Goal: Communication & Community: Share content

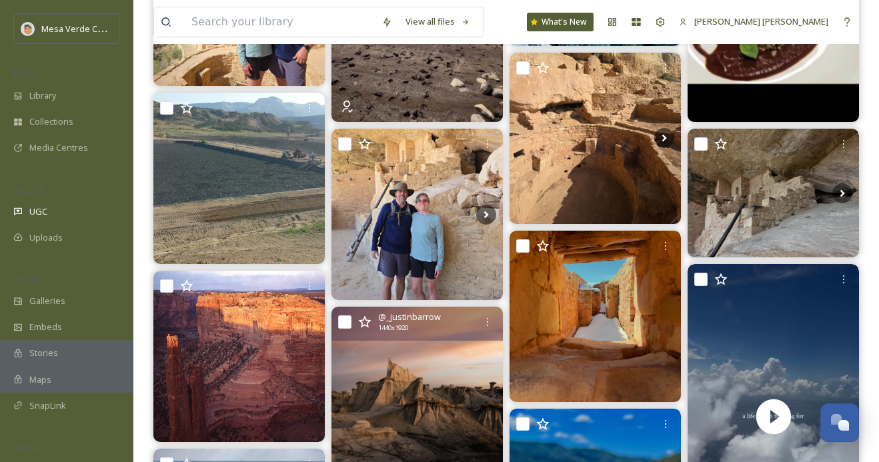
scroll to position [412, 0]
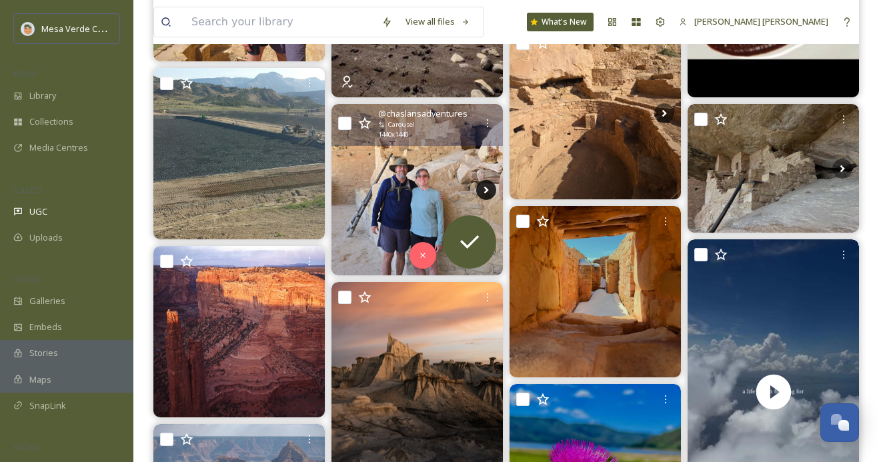
click at [487, 189] on icon at bounding box center [486, 190] width 20 height 20
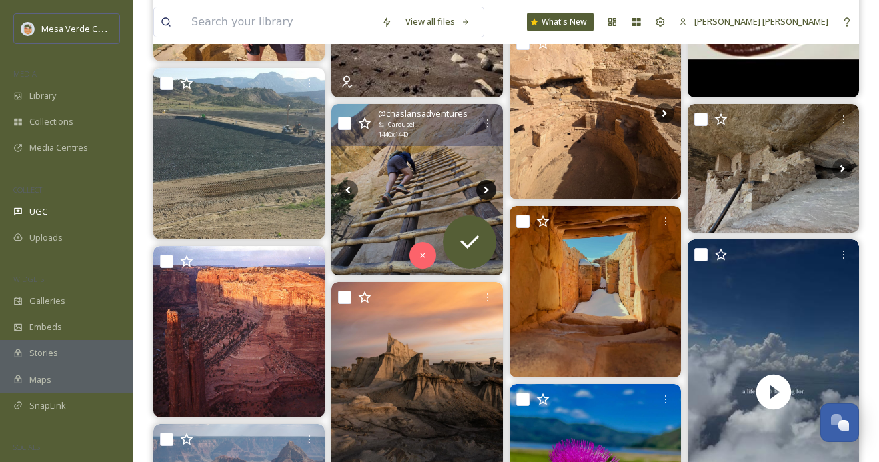
click at [487, 189] on icon at bounding box center [486, 190] width 20 height 20
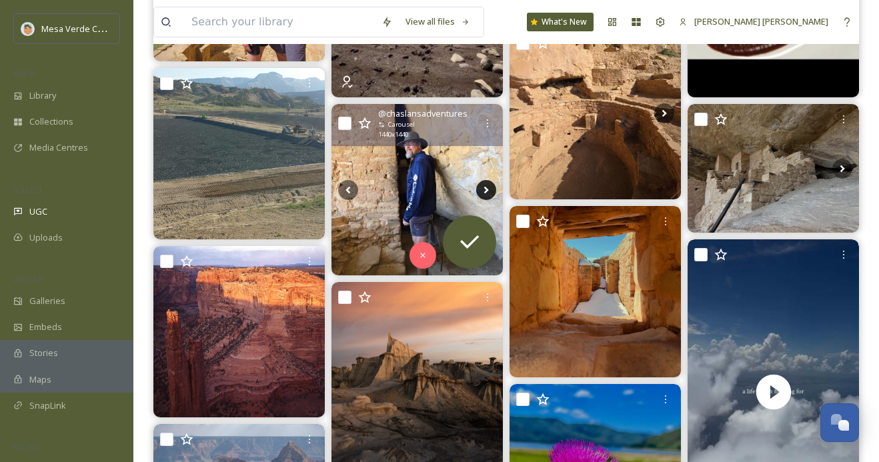
click at [487, 189] on icon at bounding box center [486, 190] width 20 height 20
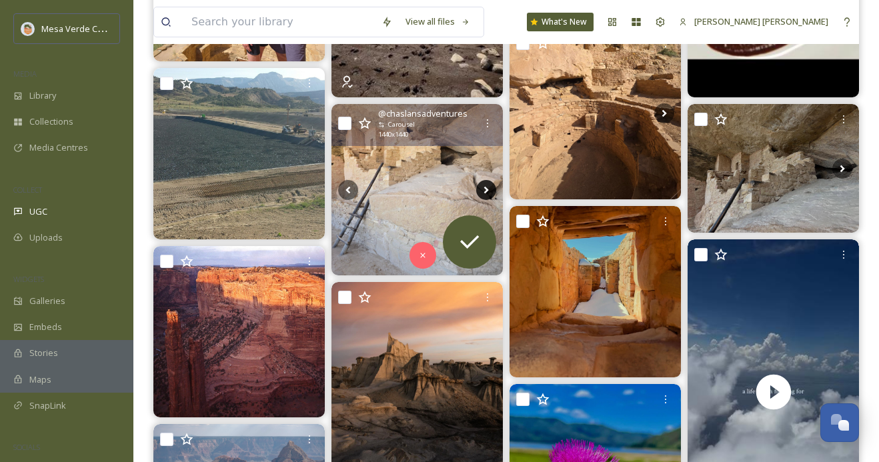
click at [487, 189] on icon at bounding box center [486, 190] width 20 height 20
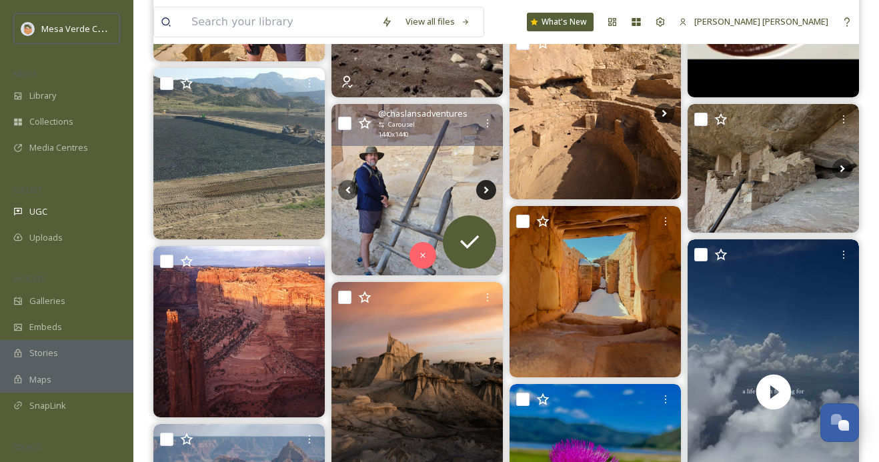
click at [487, 189] on icon at bounding box center [486, 190] width 20 height 20
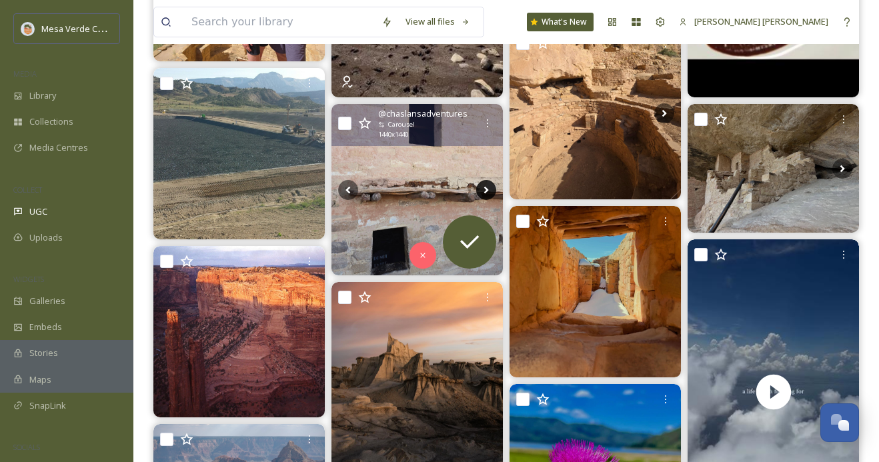
click at [487, 189] on icon at bounding box center [486, 190] width 20 height 20
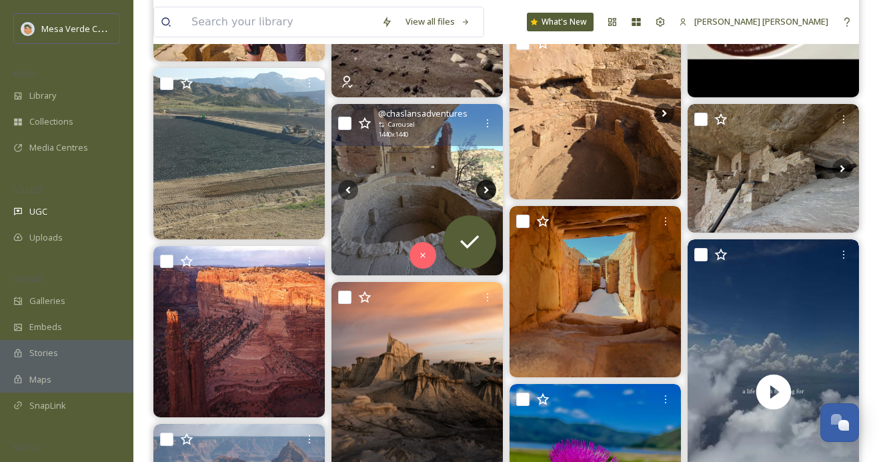
click at [487, 189] on icon at bounding box center [486, 190] width 20 height 20
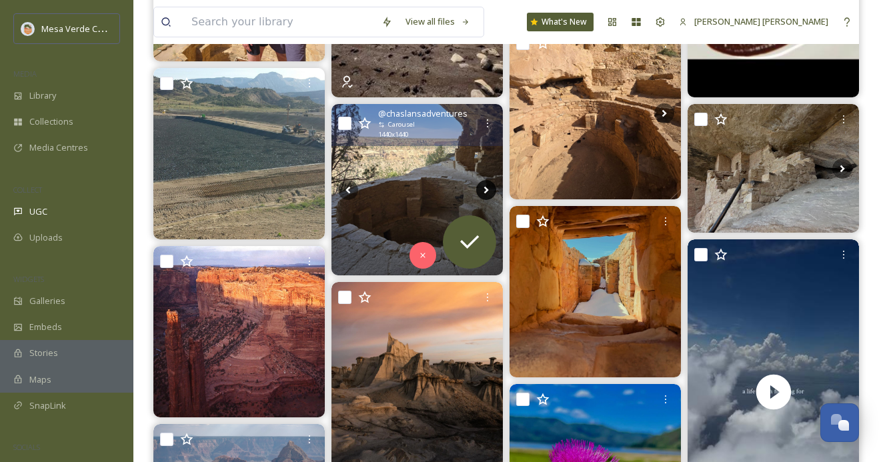
click at [487, 189] on icon at bounding box center [486, 190] width 20 height 20
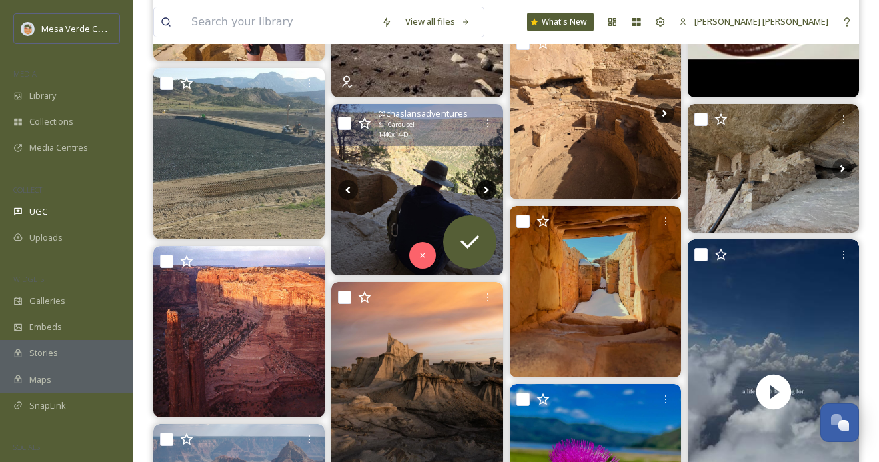
click at [487, 189] on icon at bounding box center [486, 190] width 20 height 20
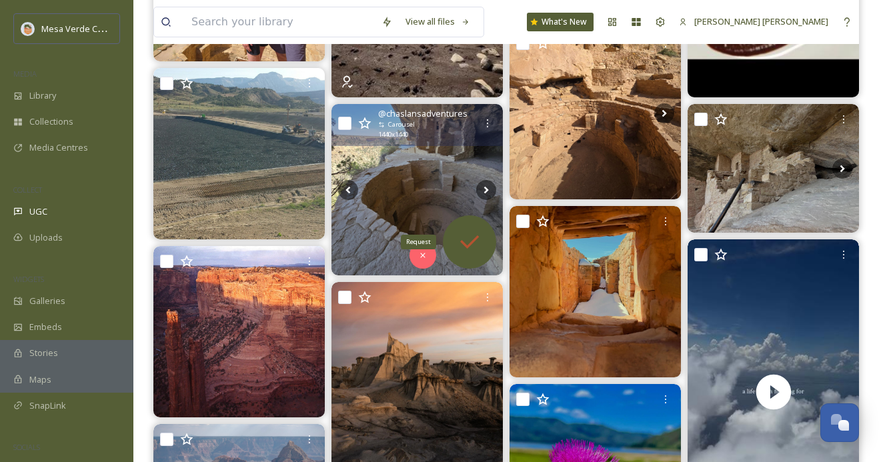
click at [465, 251] on icon at bounding box center [469, 242] width 27 height 27
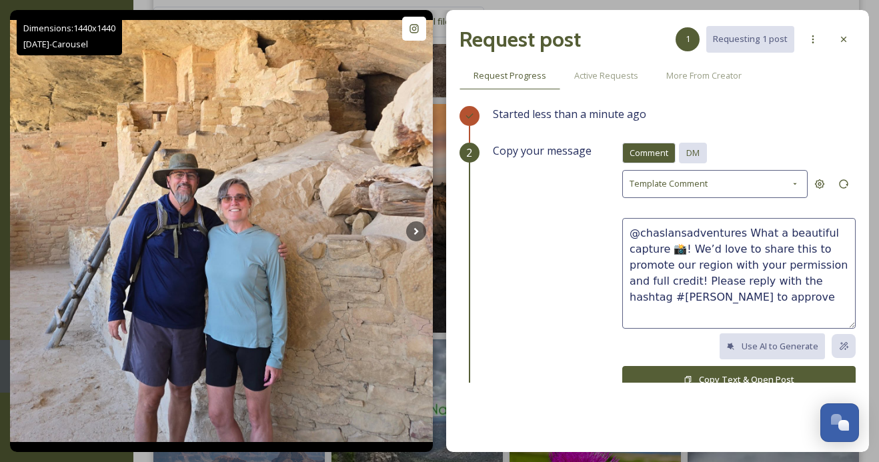
click at [695, 157] on span "DM" at bounding box center [692, 153] width 13 height 13
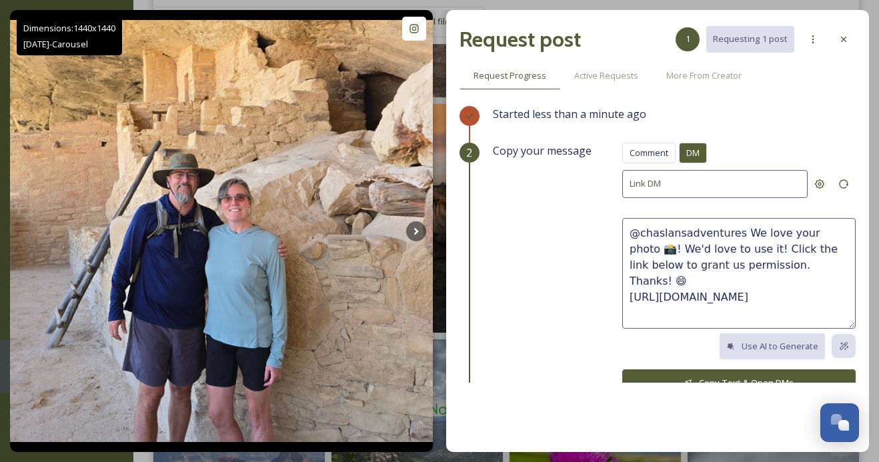
drag, startPoint x: 781, startPoint y: 263, endPoint x: 757, endPoint y: 234, distance: 37.8
click at [757, 234] on textarea "@chaslansadventures We love your photo 📸! We'd love to use it! Click the link b…" at bounding box center [738, 273] width 233 height 111
click at [774, 231] on textarea "@chaslansadventures We love these photos, it looks like y'all had a great visit…" at bounding box center [738, 273] width 233 height 111
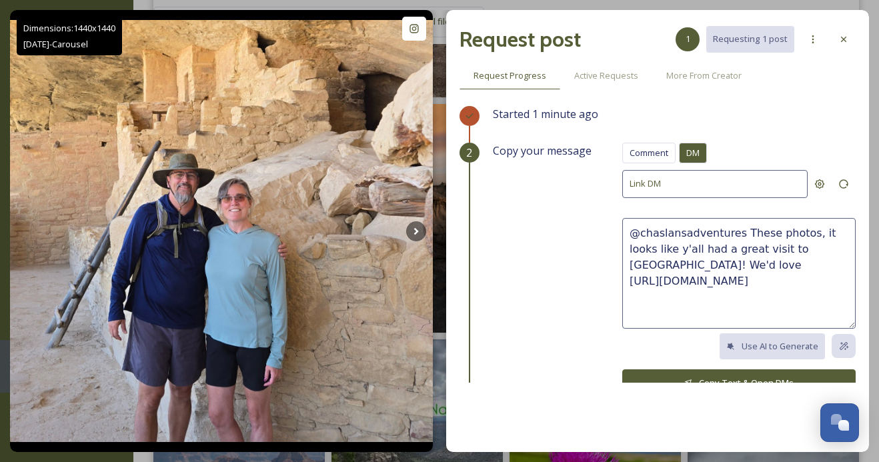
click at [771, 232] on textarea "@chaslansadventures These photos, it looks like y'all had a great visit to [GEO…" at bounding box center [738, 273] width 233 height 111
click at [801, 249] on textarea "@chaslansadventures These are great photos, it looks like y'all had a great vis…" at bounding box center [738, 273] width 233 height 111
click at [783, 265] on textarea "@chaslansadventures These are great photos, it looks like y'all had an exciting…" at bounding box center [738, 273] width 233 height 111
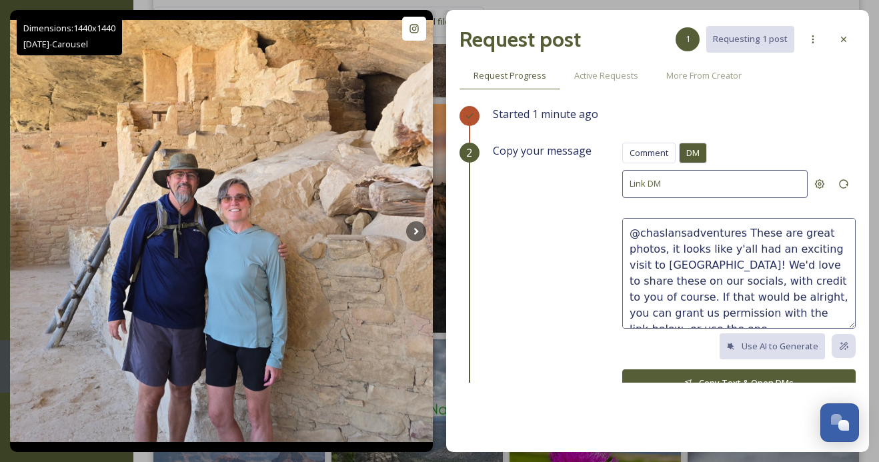
click at [780, 311] on textarea "@chaslansadventures These are great photos, it looks like y'all had an exciting…" at bounding box center [738, 273] width 233 height 111
click at [846, 310] on textarea "@chaslansadventures These are great photos, it looks like y'all had an exciting…" at bounding box center [738, 273] width 233 height 111
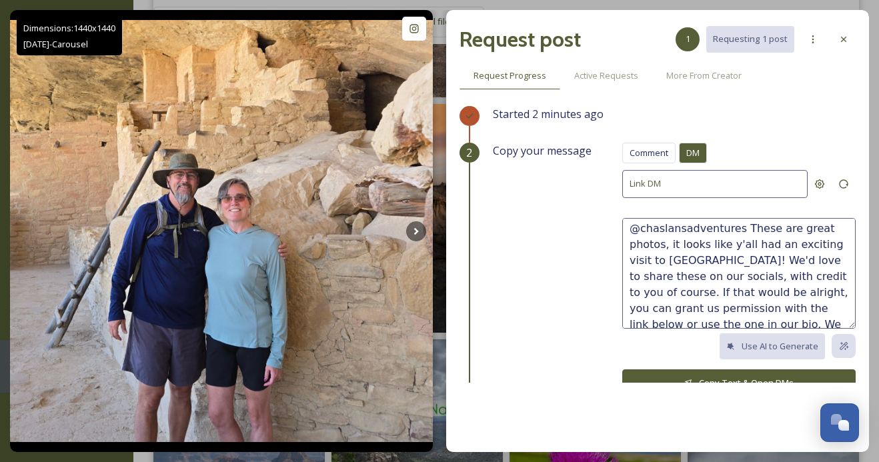
scroll to position [48, 0]
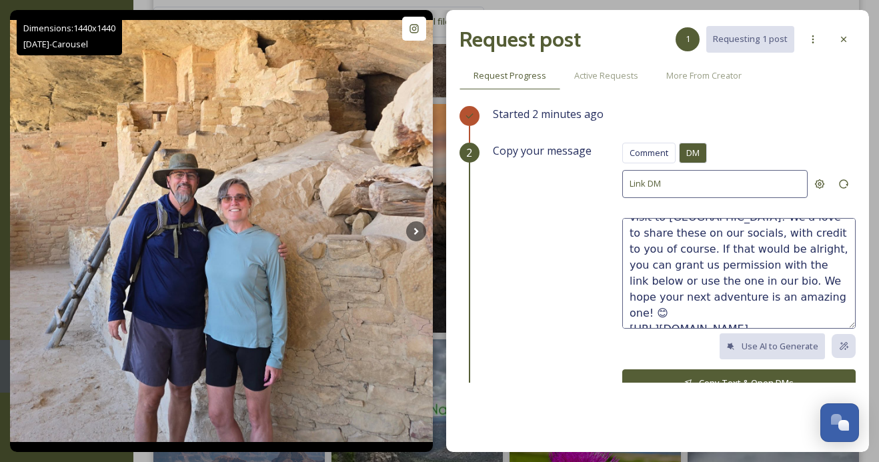
type textarea "@chaslansadventures These are great photos, it looks like y'all had an exciting…"
click at [730, 374] on button "Copy Text & Open DMs" at bounding box center [738, 382] width 233 height 27
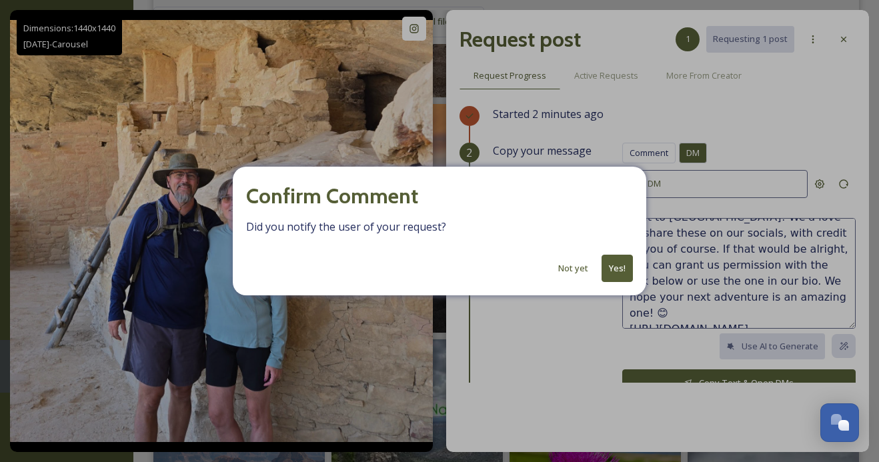
click at [612, 265] on button "Yes!" at bounding box center [616, 268] width 31 height 27
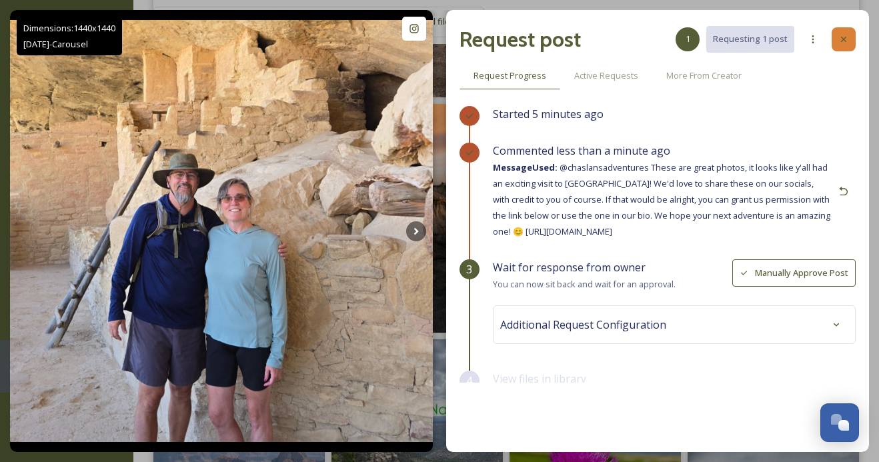
click at [847, 42] on icon at bounding box center [843, 39] width 11 height 11
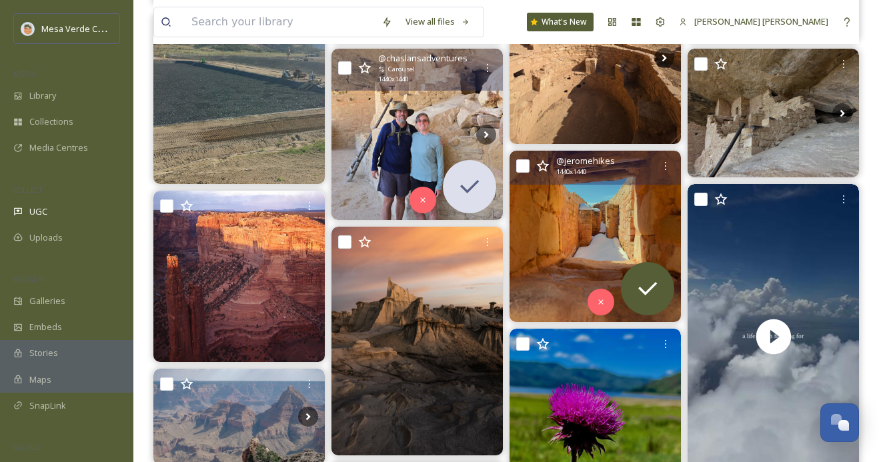
scroll to position [486, 0]
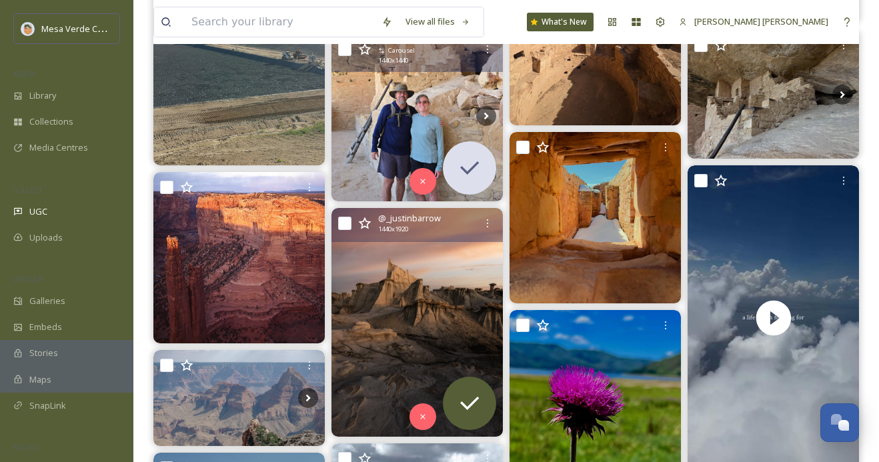
click at [433, 321] on img at bounding box center [416, 322] width 171 height 229
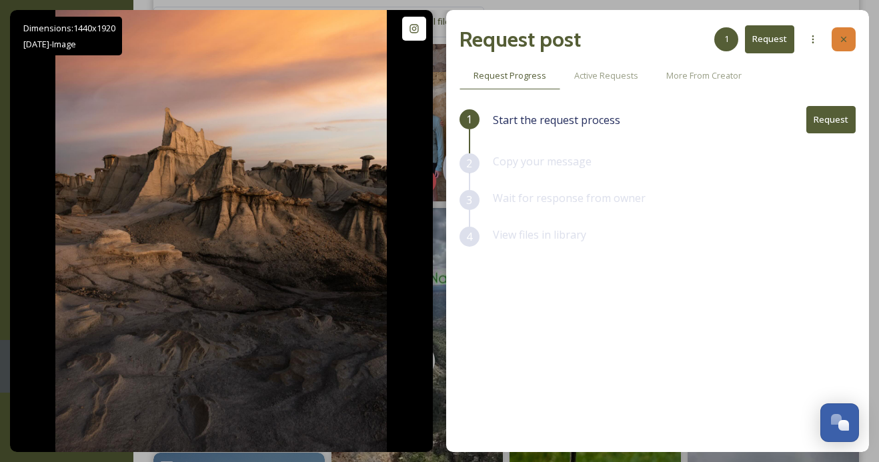
click at [844, 46] on div at bounding box center [843, 39] width 24 height 24
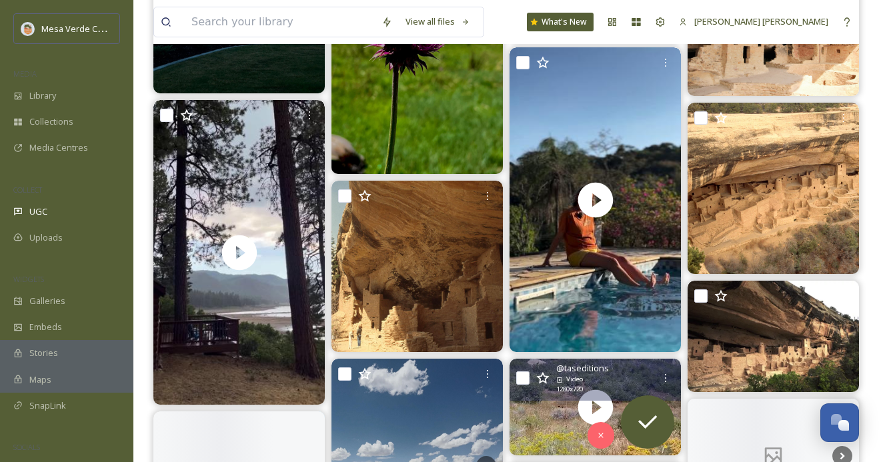
scroll to position [1357, 0]
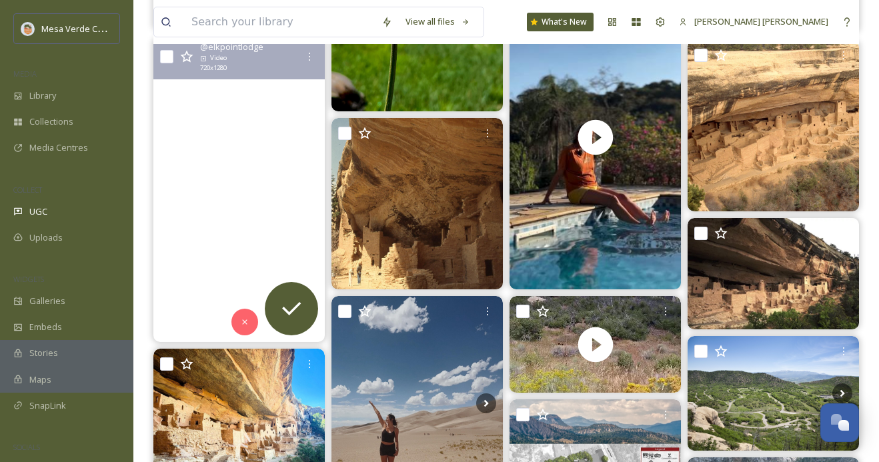
click at [245, 267] on video "🦌 Just like that the dry streak is broken! A little after this it started absol…" at bounding box center [238, 189] width 171 height 305
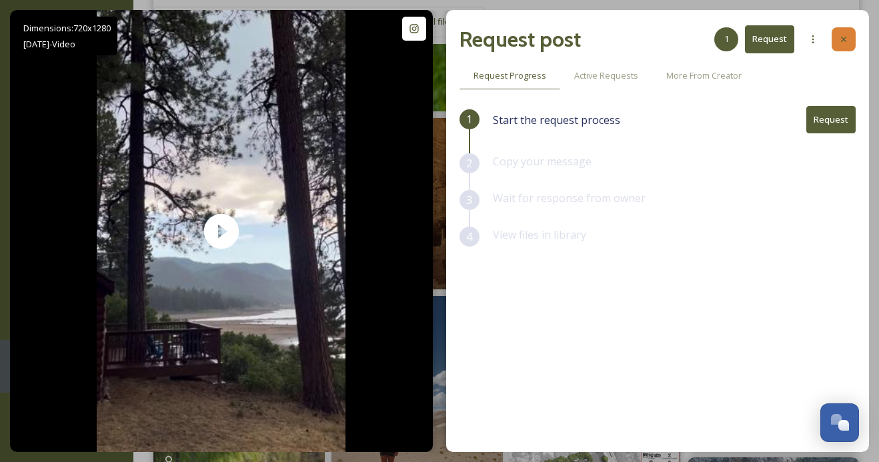
click at [845, 37] on icon at bounding box center [843, 39] width 5 height 5
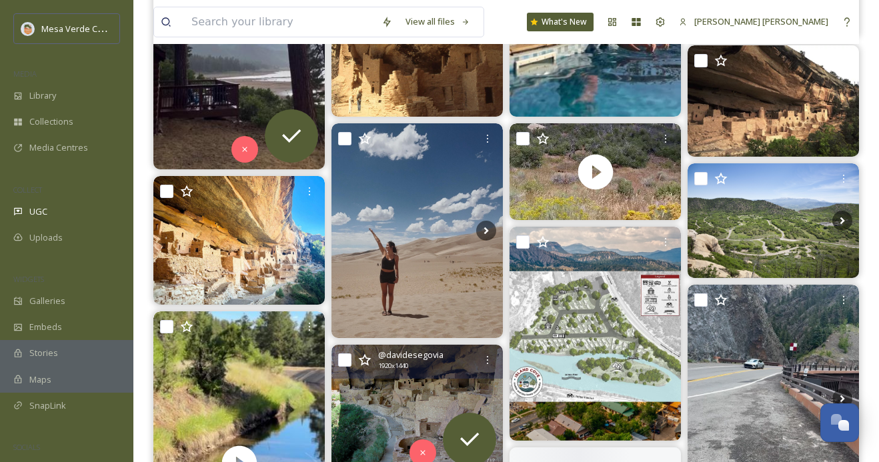
scroll to position [1552, 0]
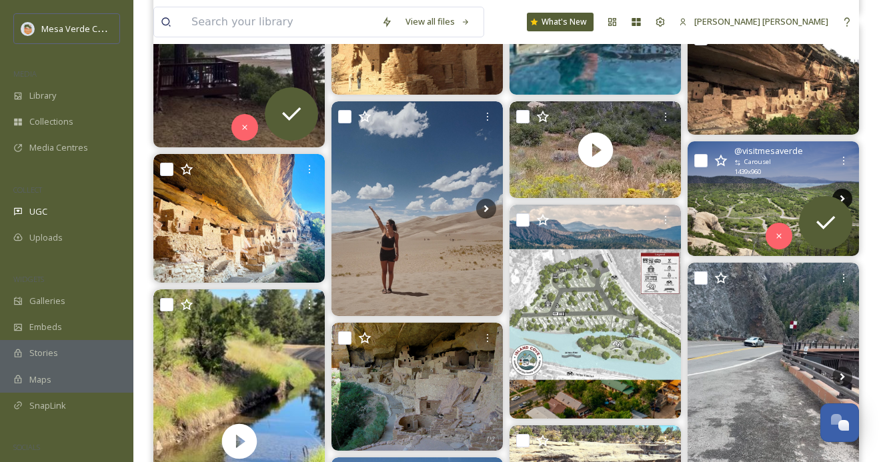
click at [843, 193] on icon at bounding box center [842, 199] width 20 height 20
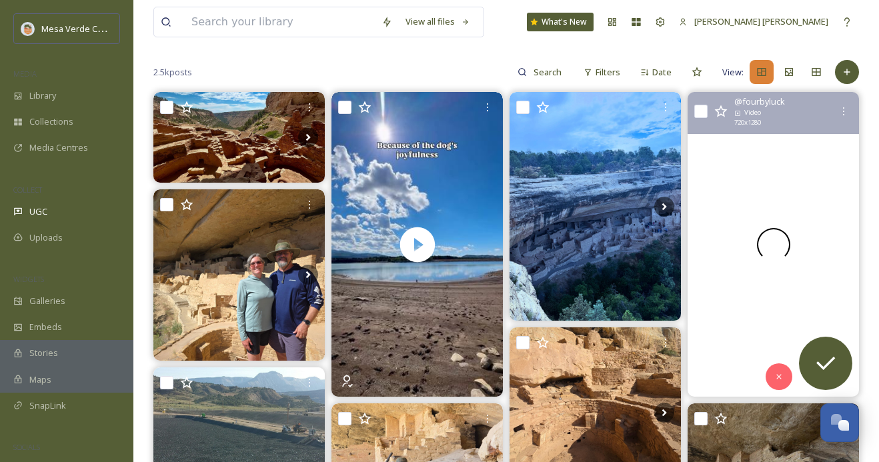
scroll to position [113, 0]
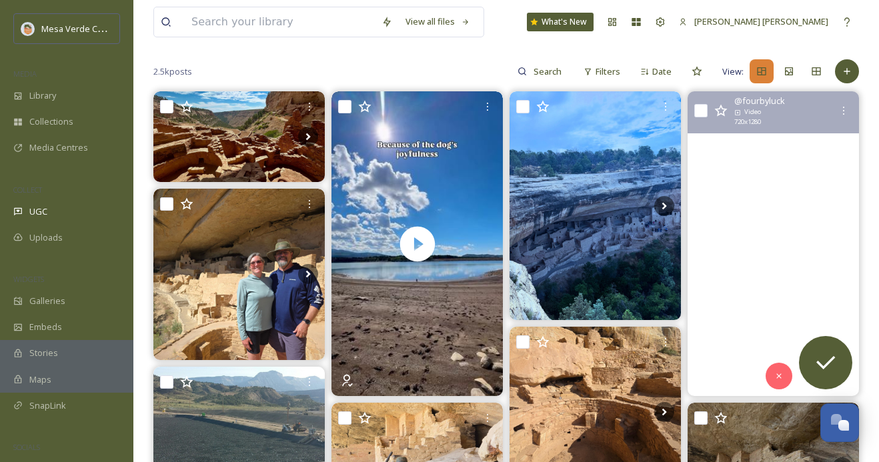
click at [807, 297] on video "We dont only create menus by the season. We also create menus for the occasion!…" at bounding box center [772, 243] width 171 height 305
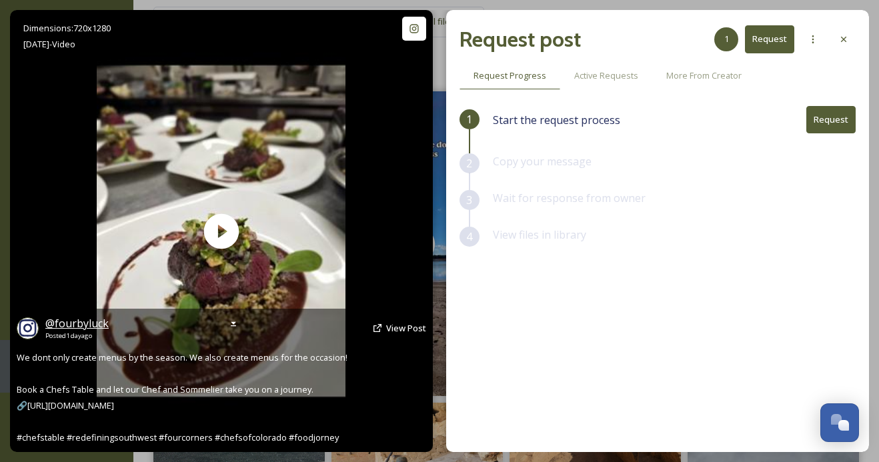
click at [89, 320] on span "@ fourbyluck" at bounding box center [76, 323] width 63 height 15
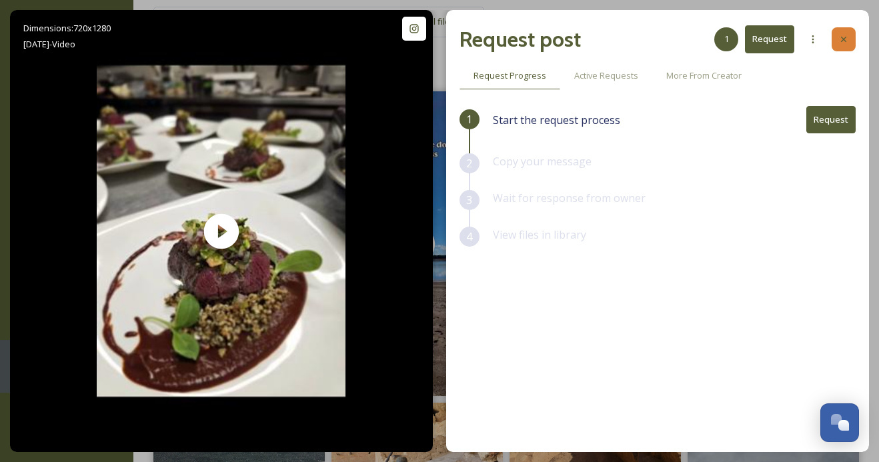
click at [850, 33] on div at bounding box center [843, 39] width 24 height 24
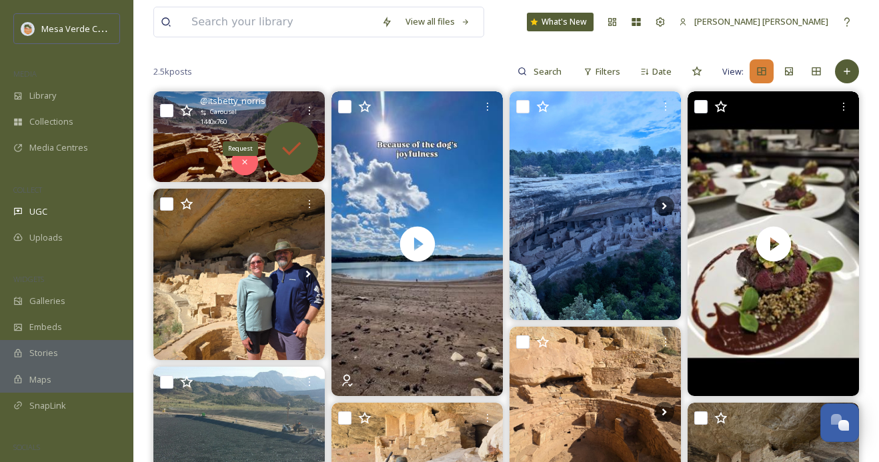
click at [287, 148] on icon at bounding box center [291, 148] width 27 height 27
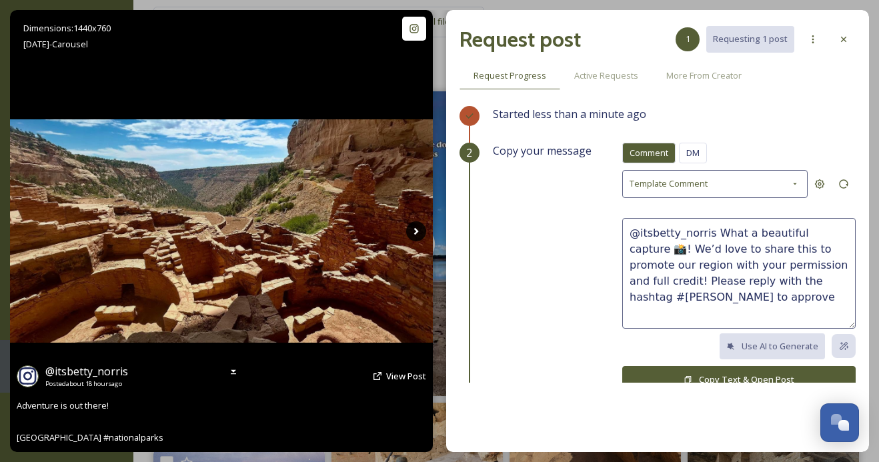
click at [415, 231] on icon at bounding box center [415, 230] width 5 height 7
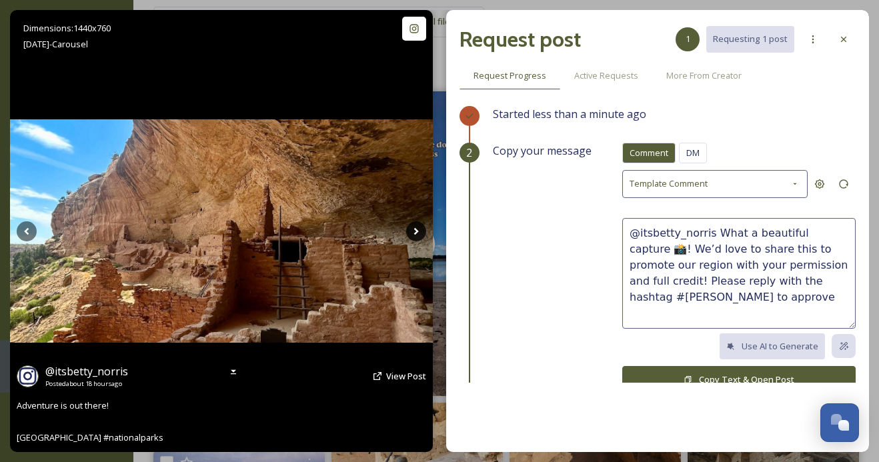
click at [415, 231] on icon at bounding box center [415, 230] width 5 height 7
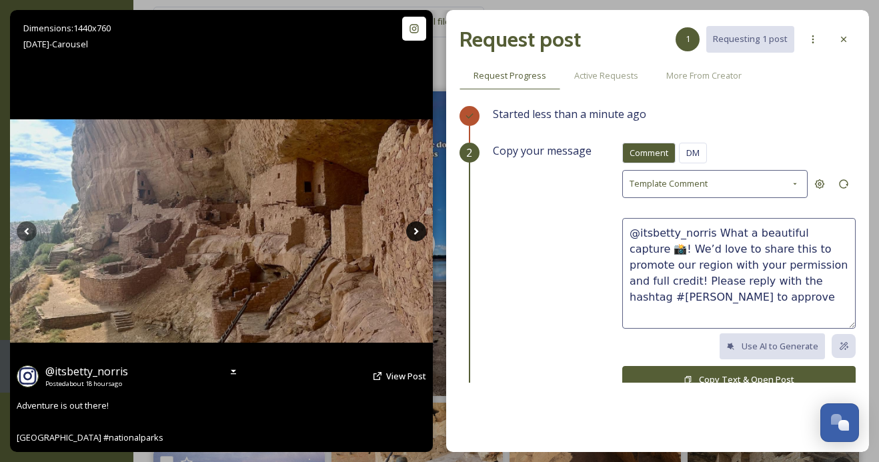
click at [415, 231] on icon at bounding box center [415, 230] width 5 height 7
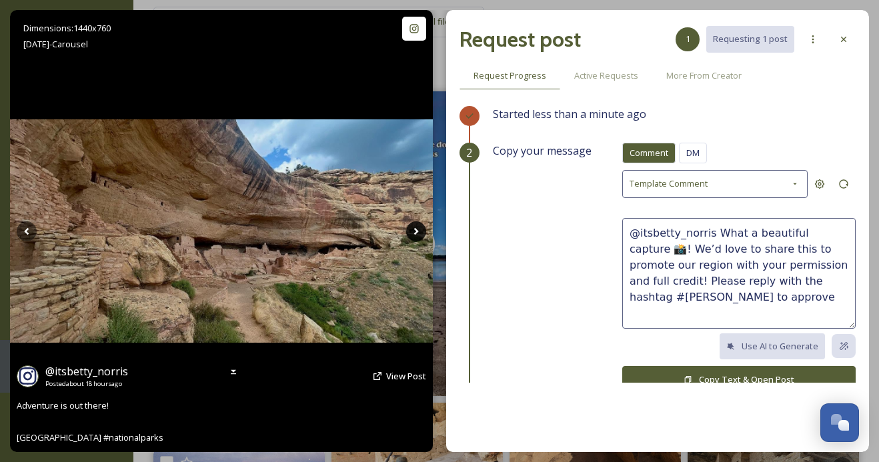
click at [415, 231] on icon at bounding box center [415, 230] width 5 height 7
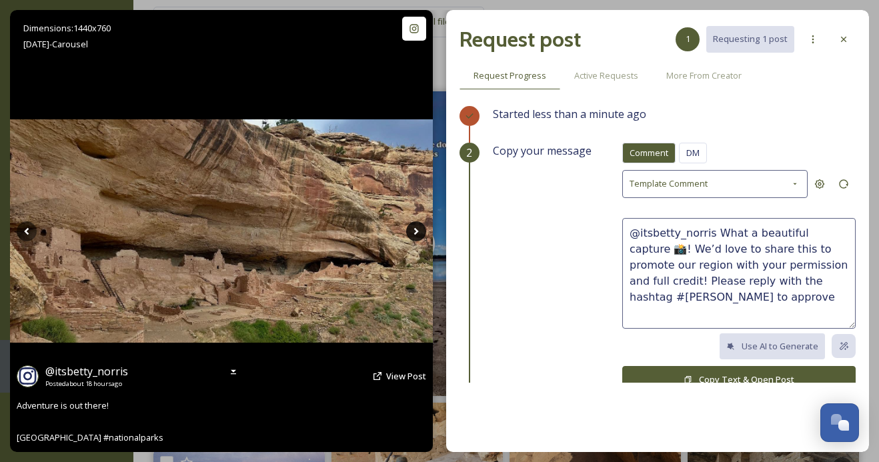
click at [415, 231] on icon at bounding box center [415, 230] width 5 height 7
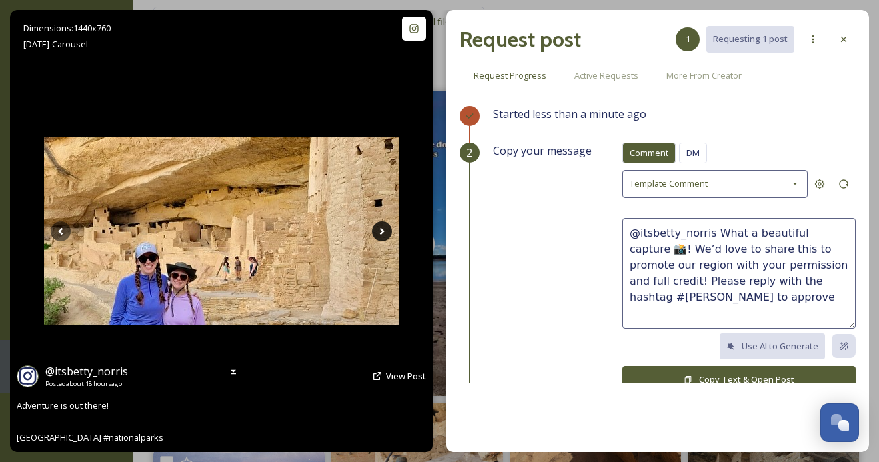
click at [415, 231] on div "Dimensions: 1440 x 760 [DATE] - Carousel @ itsbetty_norris Posted about 18 hour…" at bounding box center [221, 231] width 423 height 442
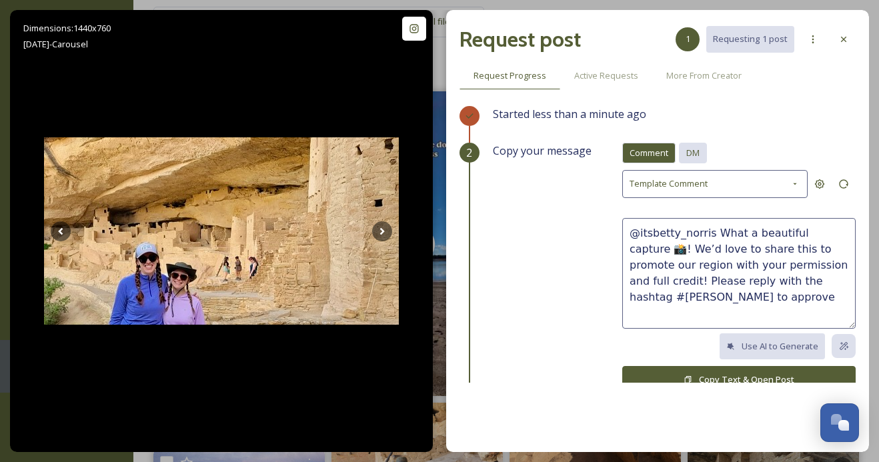
click at [690, 150] on span "DM" at bounding box center [692, 153] width 13 height 13
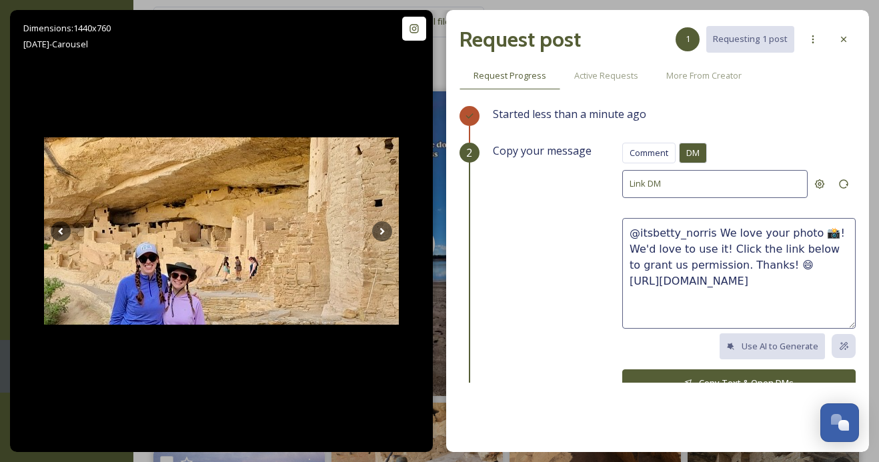
drag, startPoint x: 728, startPoint y: 263, endPoint x: 712, endPoint y: 233, distance: 34.6
click at [712, 232] on textarea "@itsbetty_norris We love your photo 📸! We'd love to use it! Click the link belo…" at bounding box center [738, 273] width 233 height 111
click at [689, 264] on textarea "@itsbetty_norris Hello [PERSON_NAME]! We really like these photos, it looks lik…" at bounding box center [738, 273] width 233 height 111
click at [667, 265] on textarea "@itsbetty_norris Hello [PERSON_NAME]! We really like these photos, it looks lik…" at bounding box center [738, 273] width 233 height 111
click at [685, 265] on textarea "@itsbetty_norris Hello [PERSON_NAME]! We really like these photos, it looks lik…" at bounding box center [738, 273] width 233 height 111
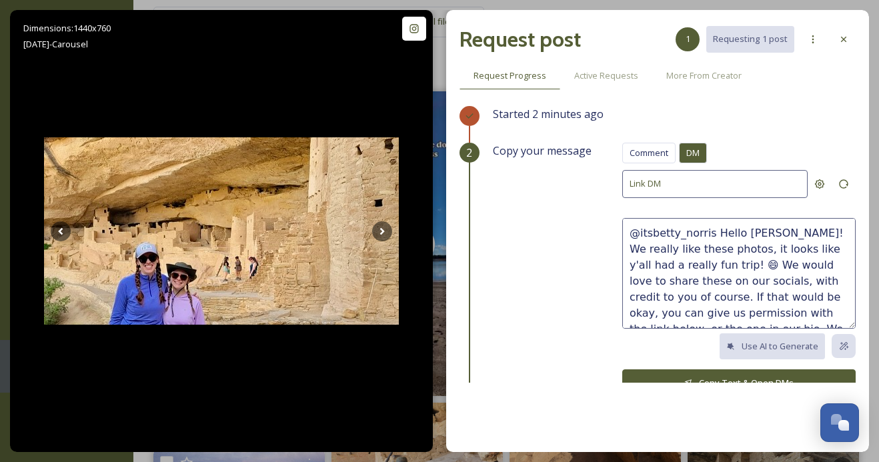
scroll to position [1, 0]
click at [772, 251] on textarea "@itsbetty_norris Hello [PERSON_NAME]! We really like these photos, it looks lik…" at bounding box center [738, 273] width 233 height 111
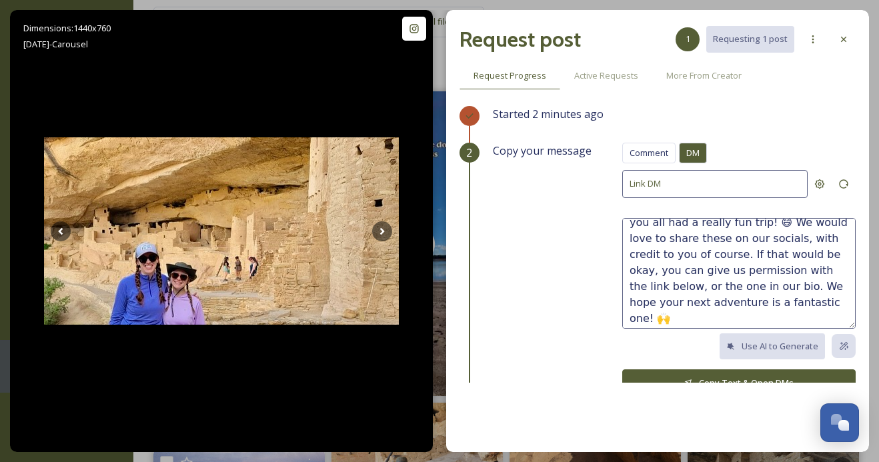
scroll to position [48, 0]
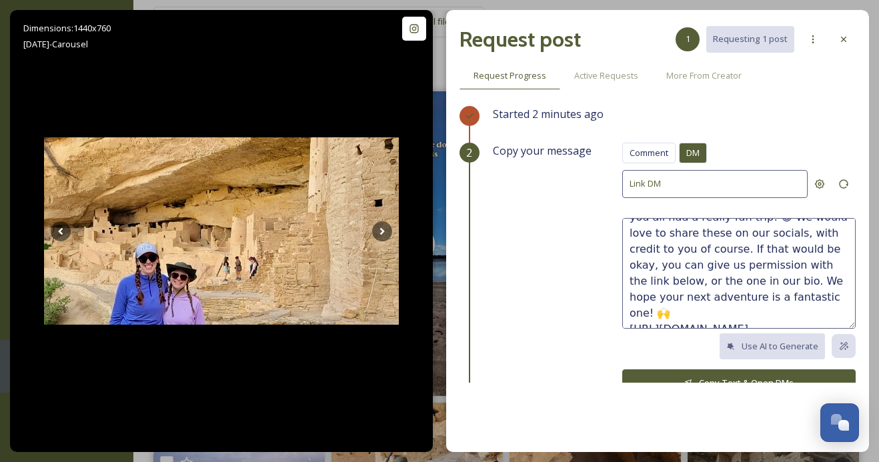
type textarea "@itsbetty_norris Hello [PERSON_NAME]! We really like these photos, it looks lik…"
click at [727, 376] on button "Copy Text & Open DMs" at bounding box center [738, 382] width 233 height 27
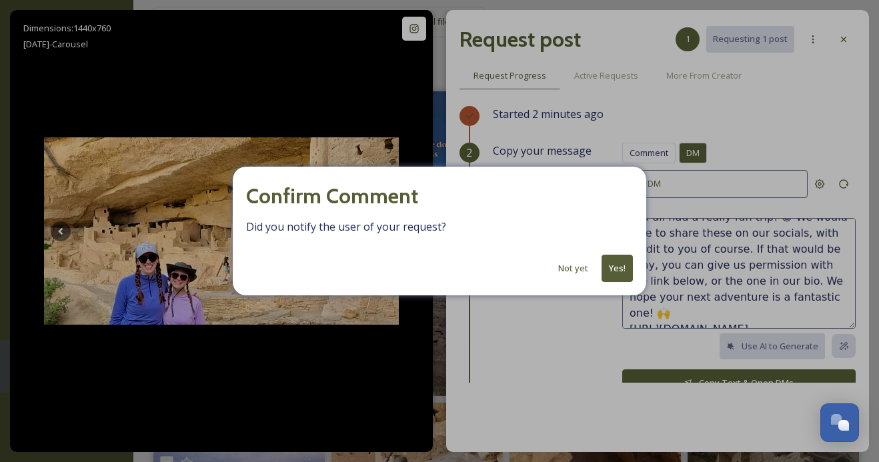
click at [616, 269] on button "Yes!" at bounding box center [616, 268] width 31 height 27
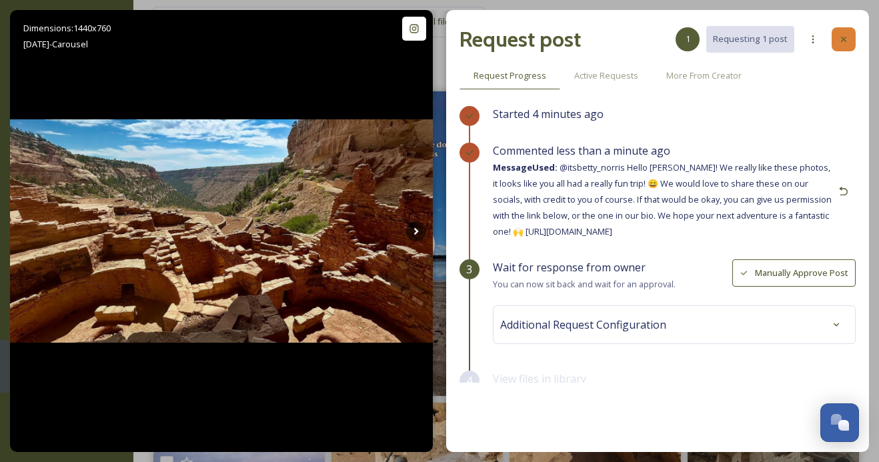
click at [843, 38] on icon at bounding box center [843, 39] width 11 height 11
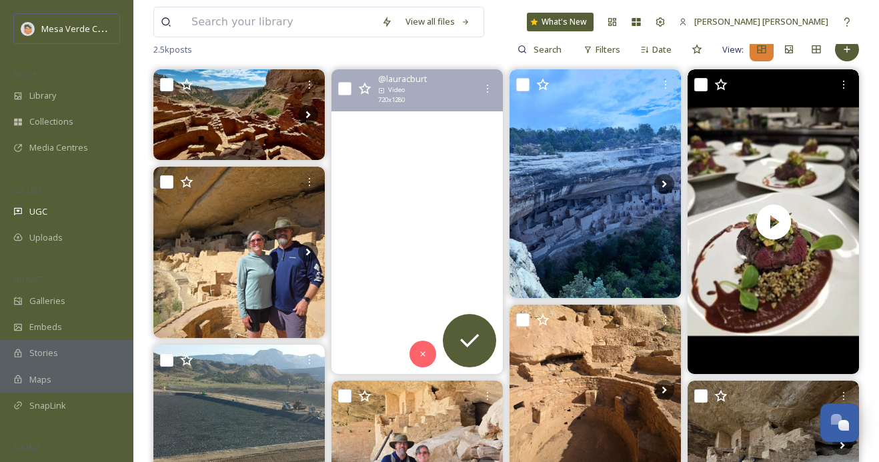
scroll to position [139, 0]
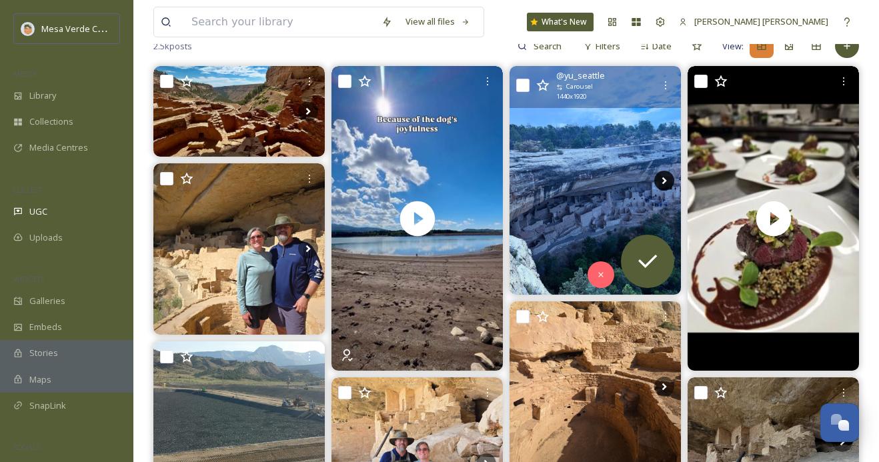
click at [669, 171] on icon at bounding box center [664, 181] width 20 height 20
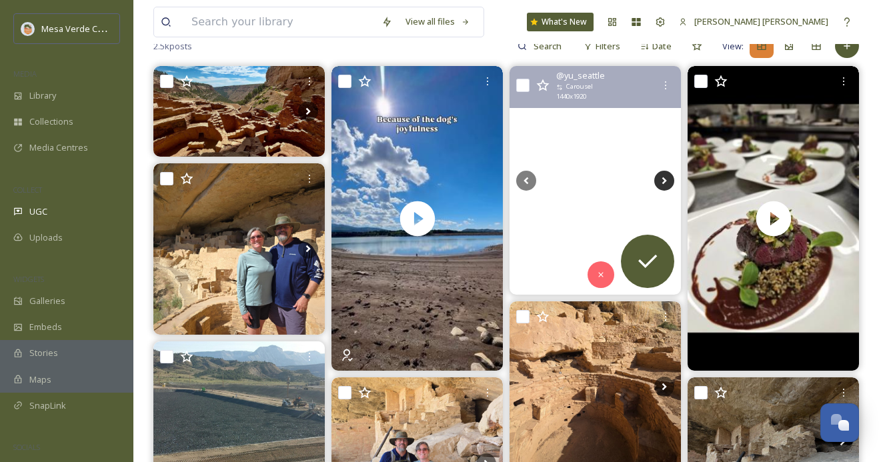
click at [665, 177] on icon at bounding box center [664, 181] width 20 height 20
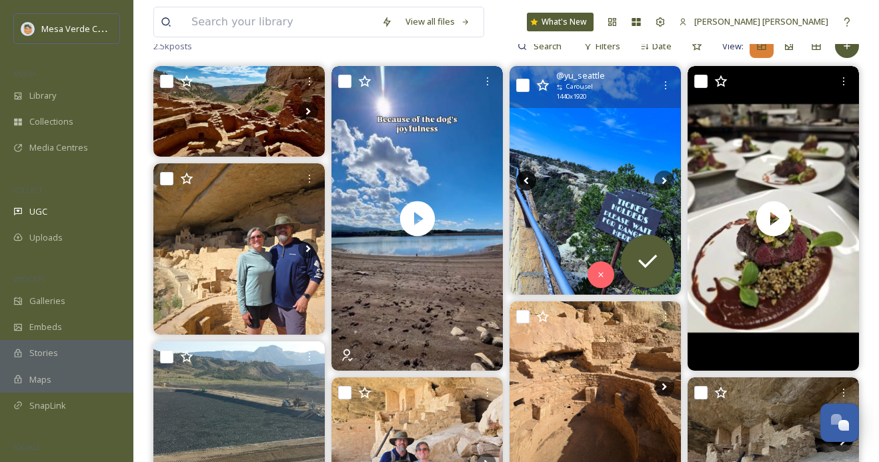
click at [526, 179] on icon at bounding box center [525, 180] width 5 height 7
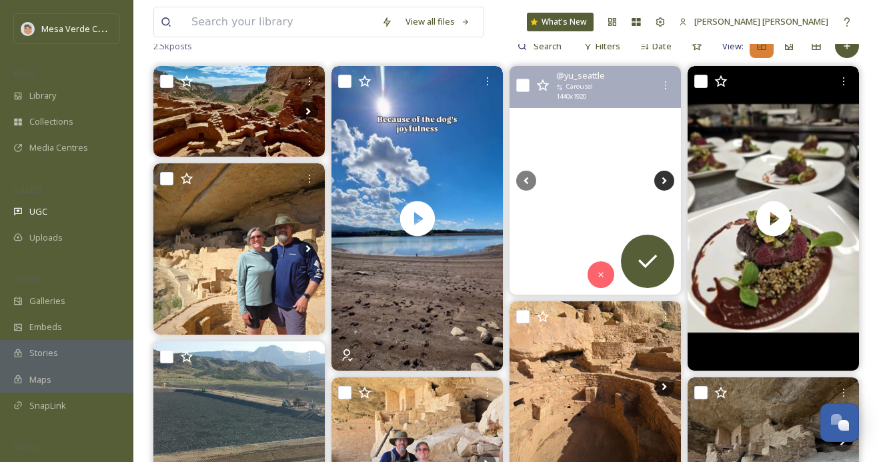
click at [661, 178] on icon at bounding box center [664, 181] width 20 height 20
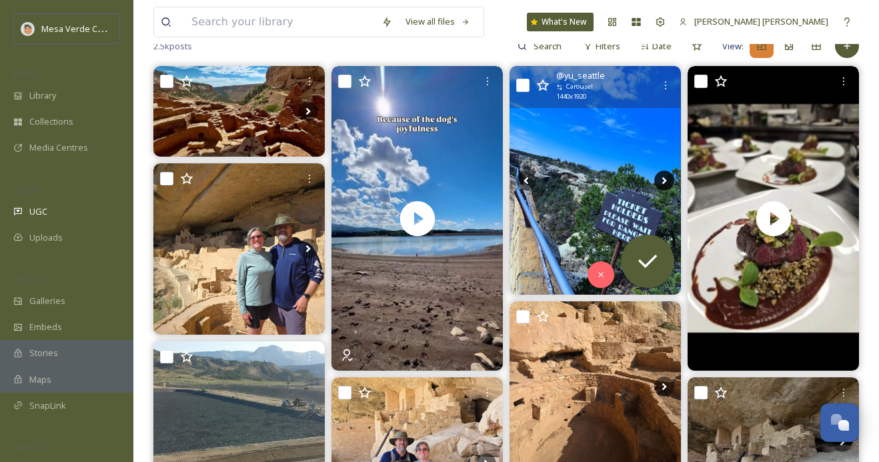
click at [661, 178] on icon at bounding box center [664, 181] width 20 height 20
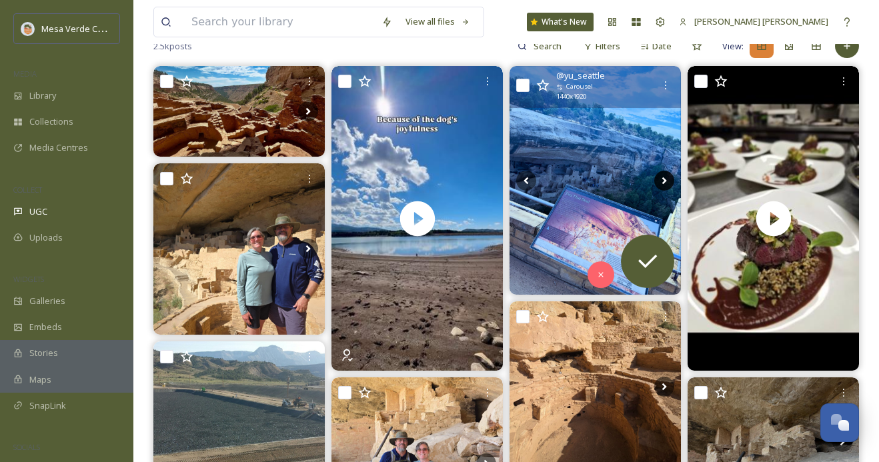
click at [663, 179] on icon at bounding box center [664, 180] width 5 height 7
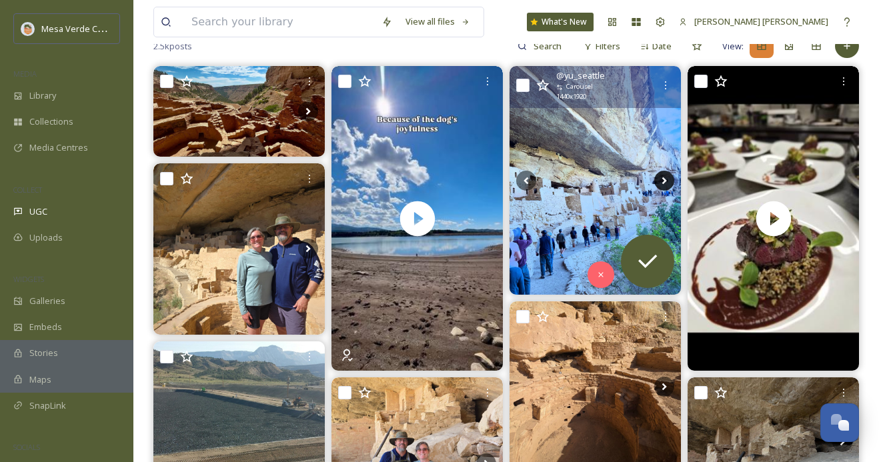
click at [663, 179] on icon at bounding box center [664, 180] width 5 height 7
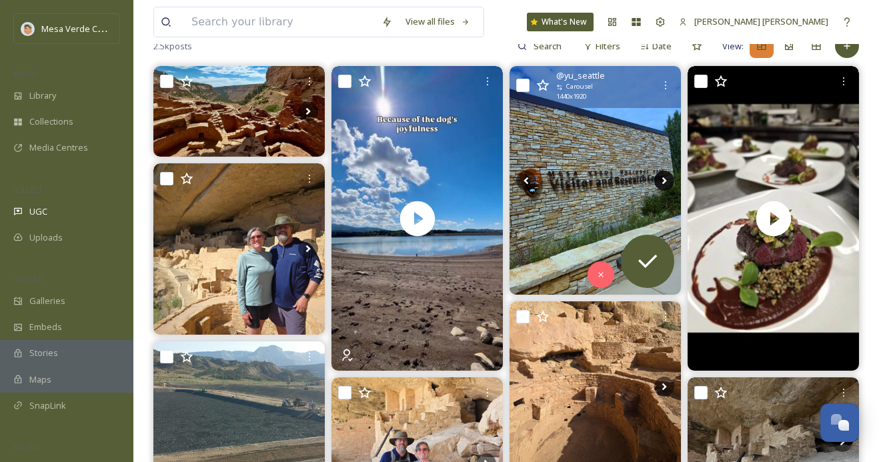
click at [663, 179] on icon at bounding box center [664, 180] width 5 height 7
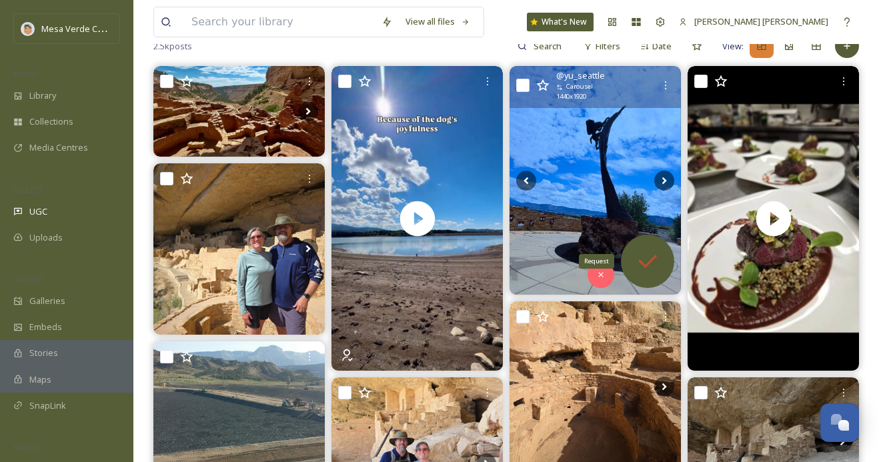
click at [656, 259] on icon at bounding box center [647, 261] width 27 height 27
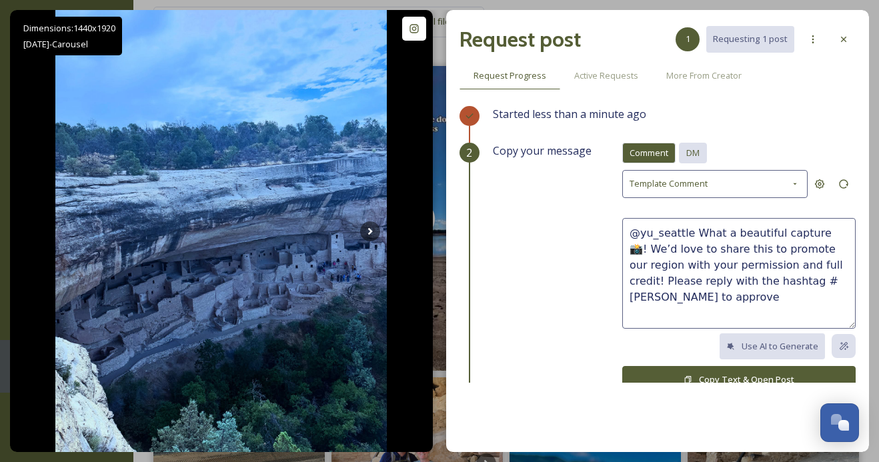
click at [692, 151] on span "DM" at bounding box center [692, 153] width 13 height 13
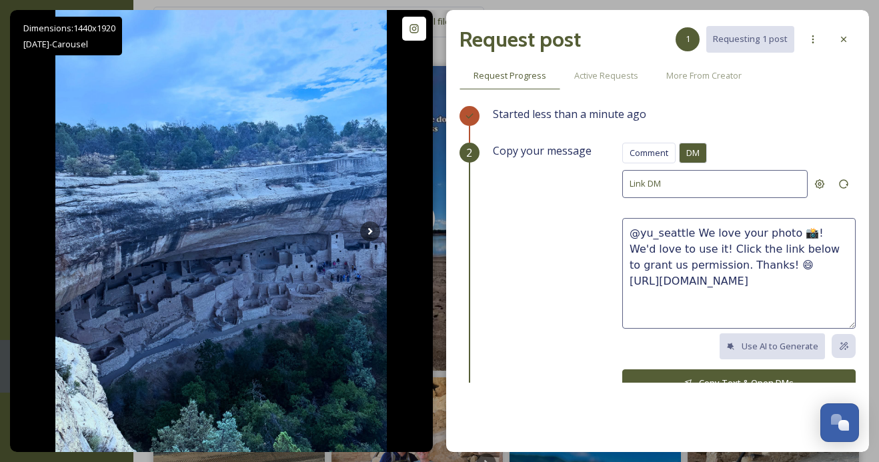
drag, startPoint x: 749, startPoint y: 267, endPoint x: 696, endPoint y: 237, distance: 60.6
click at [696, 237] on textarea "@yu_seattle We love your photo 📸! We'd love to use it! Click the link below to …" at bounding box center [738, 273] width 233 height 111
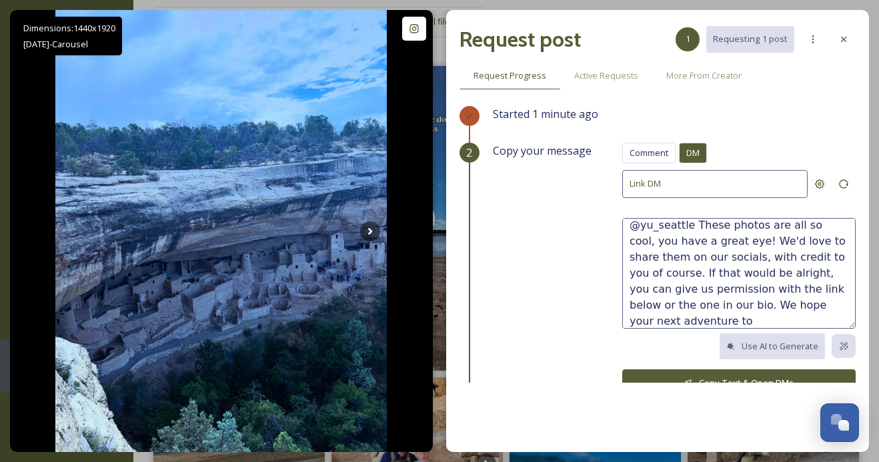
scroll to position [32, 0]
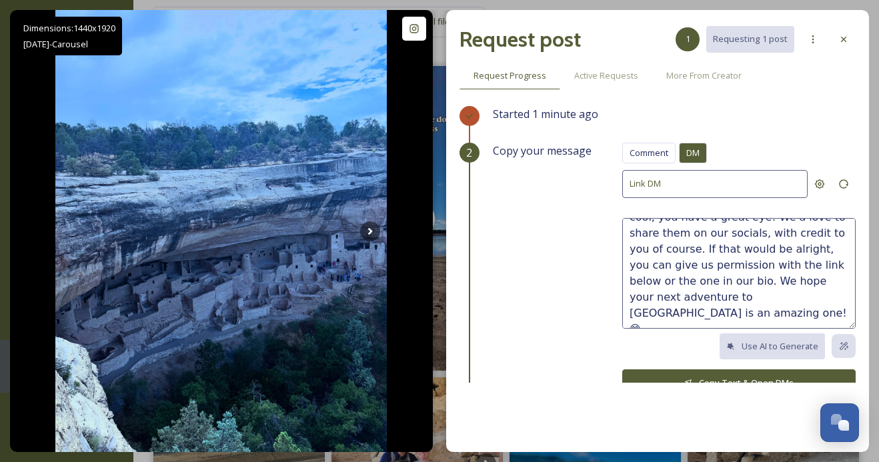
type textarea "@yu_seattle These photos are all so cool, you have a great eye! We'd love to sh…"
click at [687, 373] on button "Copy Text & Open DMs" at bounding box center [738, 382] width 233 height 27
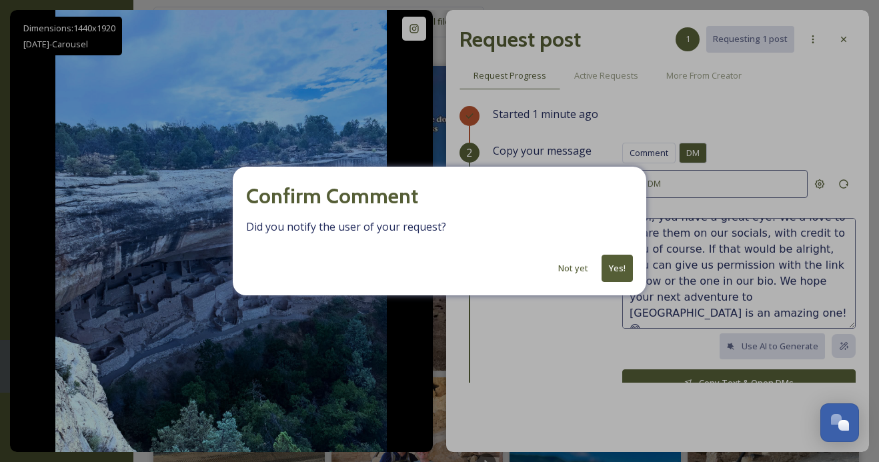
click at [618, 268] on button "Yes!" at bounding box center [616, 268] width 31 height 27
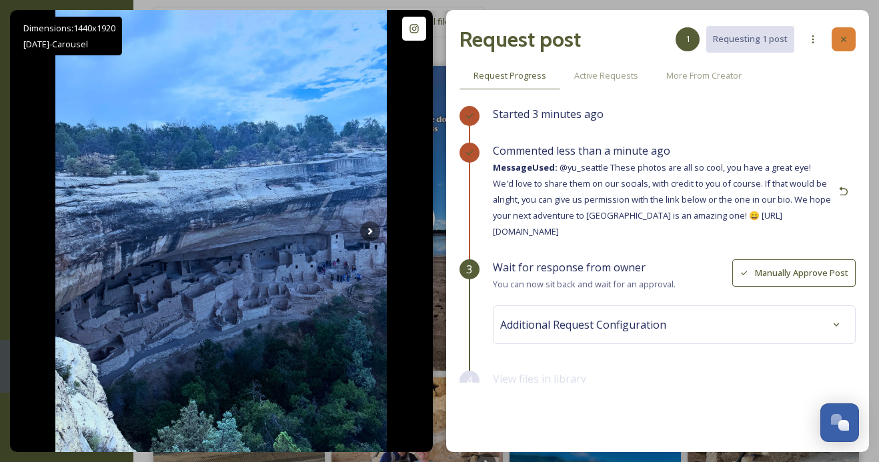
click at [843, 42] on icon at bounding box center [843, 39] width 11 height 11
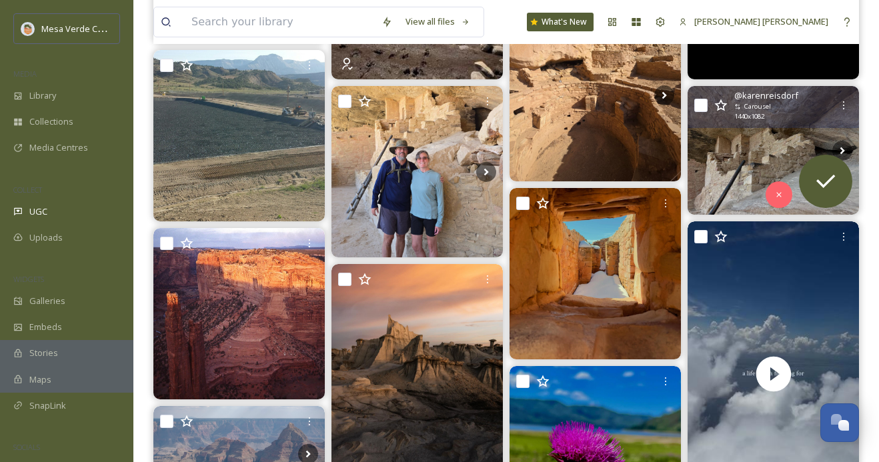
scroll to position [429, 0]
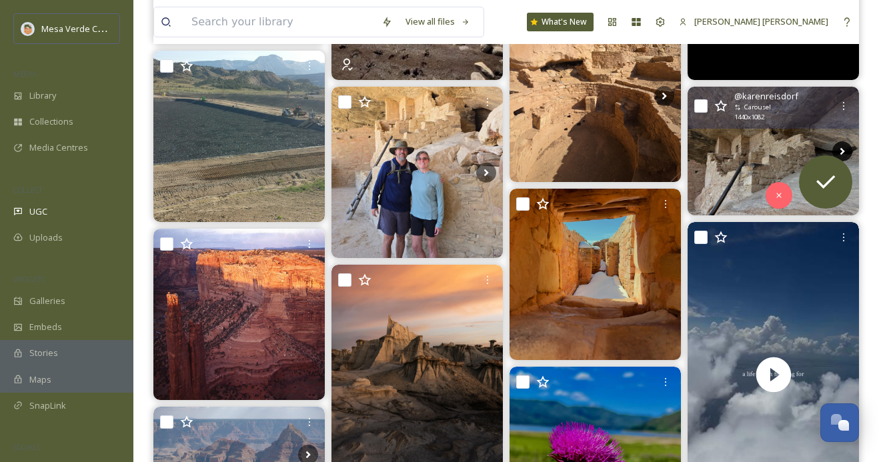
click at [843, 148] on icon at bounding box center [842, 151] width 20 height 20
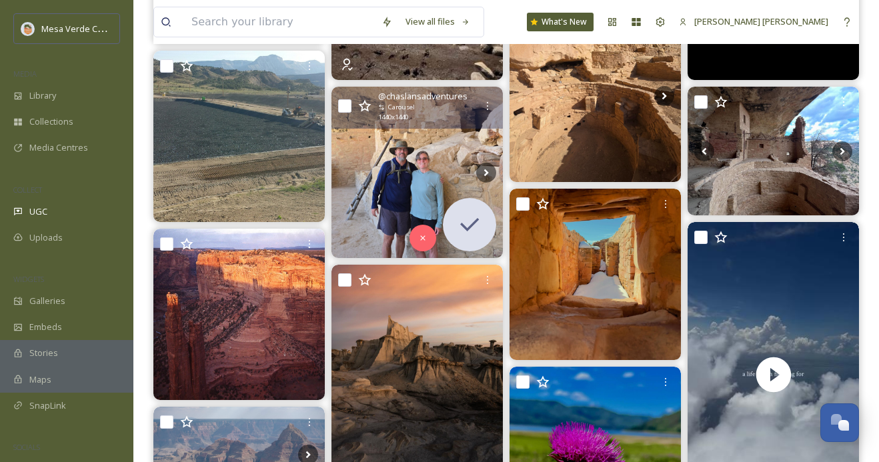
scroll to position [0, 0]
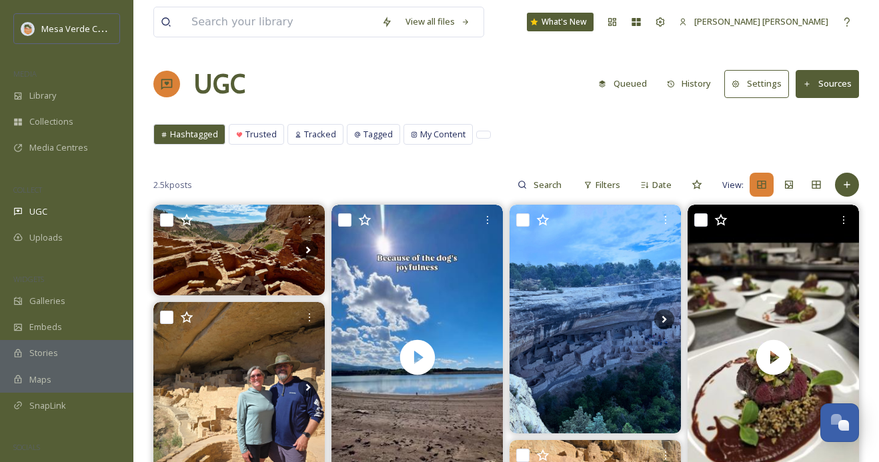
click at [702, 83] on button "History" at bounding box center [689, 84] width 58 height 26
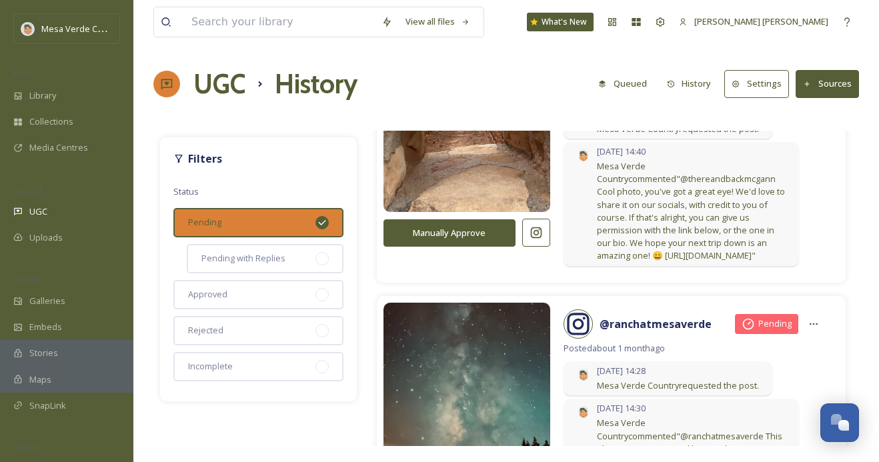
scroll to position [747, 0]
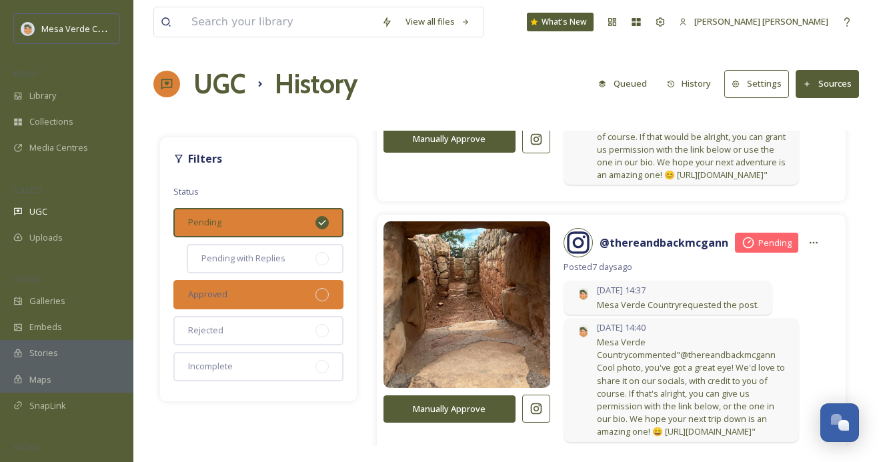
click at [295, 288] on div "Approved" at bounding box center [258, 294] width 170 height 29
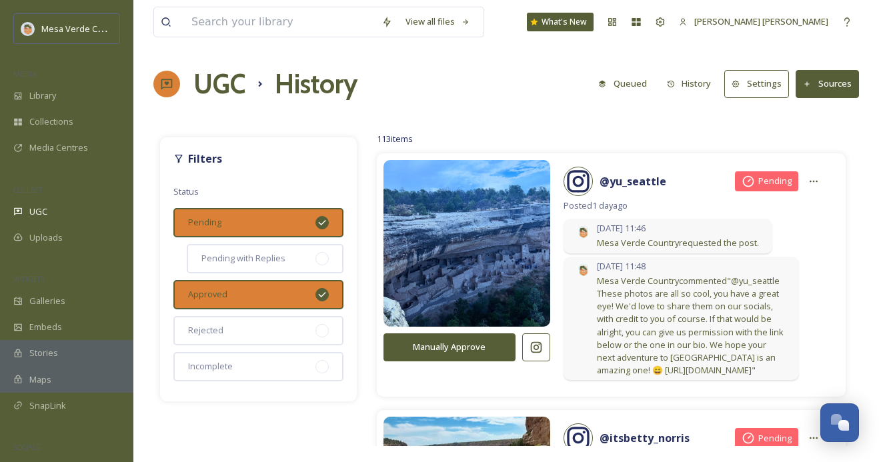
click at [307, 229] on div "Pending" at bounding box center [258, 222] width 170 height 29
